Goal: Information Seeking & Learning: Learn about a topic

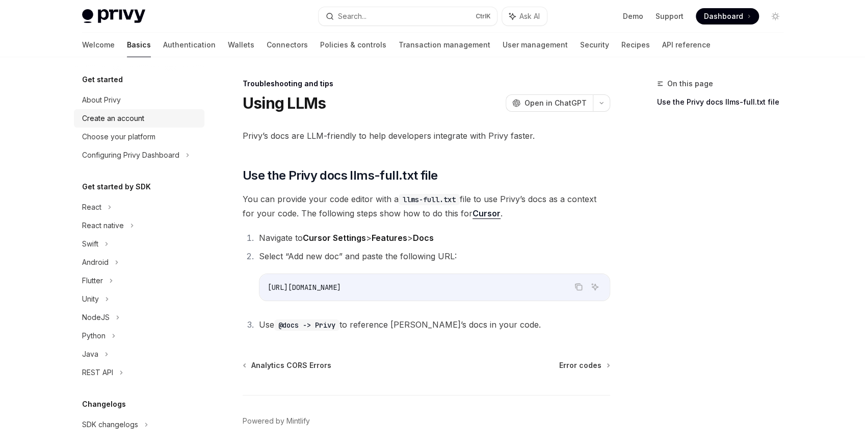
click at [118, 113] on div "Create an account" at bounding box center [113, 118] width 62 height 12
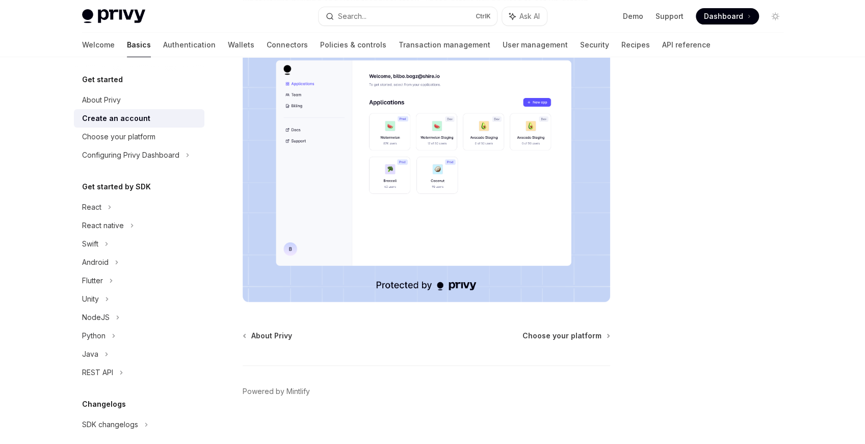
scroll to position [197, 0]
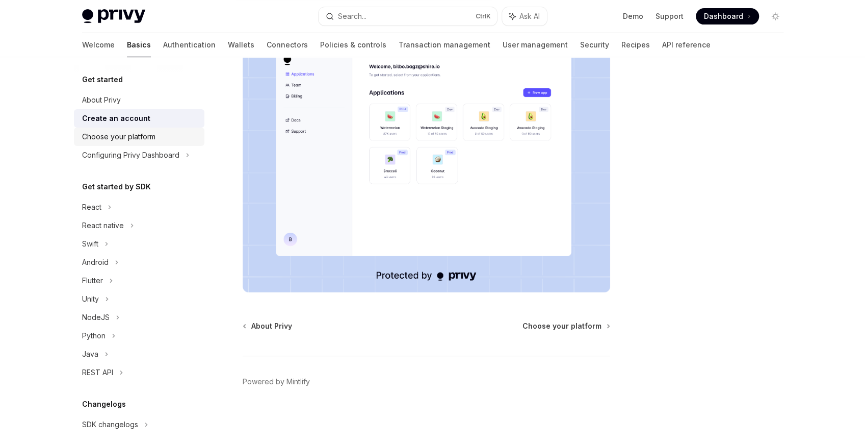
click at [127, 136] on div "Choose your platform" at bounding box center [118, 137] width 73 height 12
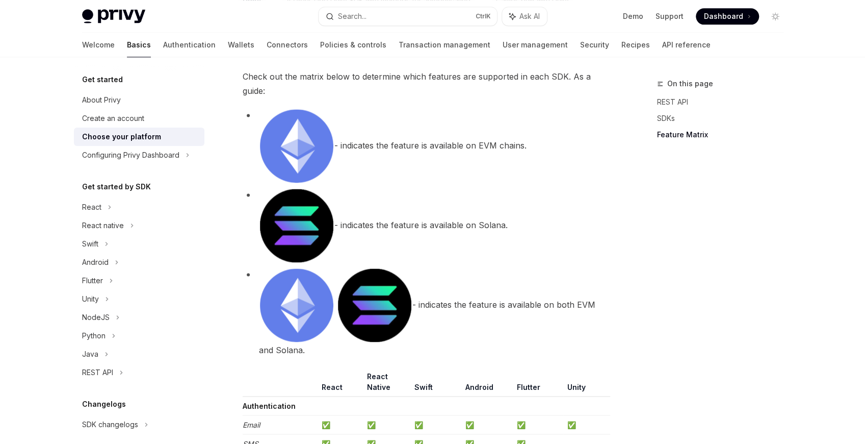
scroll to position [1053, 0]
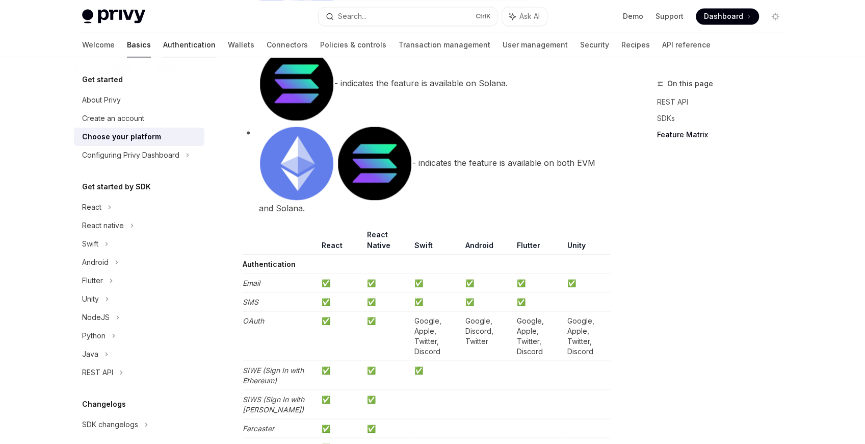
click at [163, 43] on link "Authentication" at bounding box center [189, 45] width 53 height 24
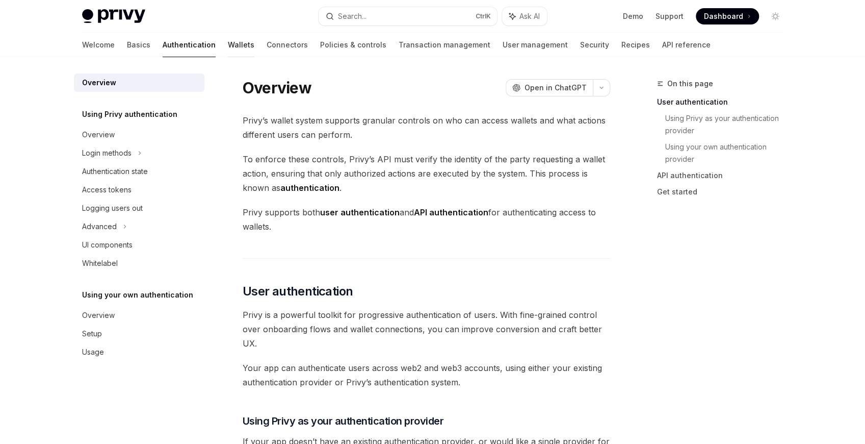
click at [228, 38] on link "Wallets" at bounding box center [241, 45] width 27 height 24
type textarea "*"
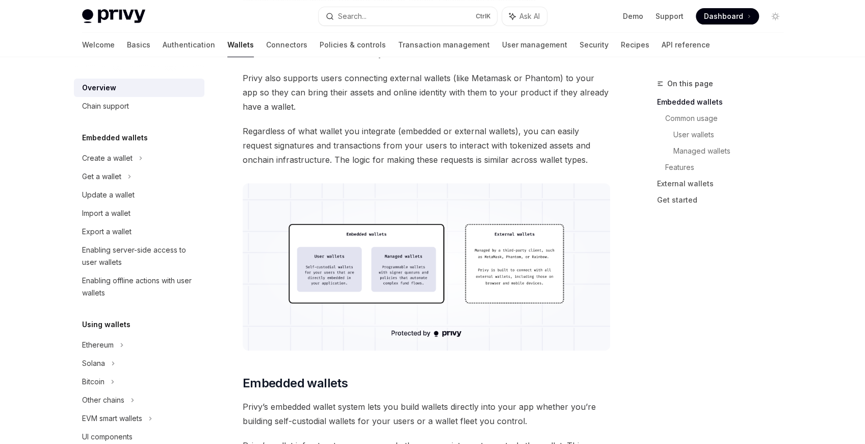
scroll to position [204, 0]
click at [713, 319] on div "On this page Embedded wallets Common usage User wallets Managed wallets Feature…" at bounding box center [714, 261] width 155 height 366
